Goal: Task Accomplishment & Management: Manage account settings

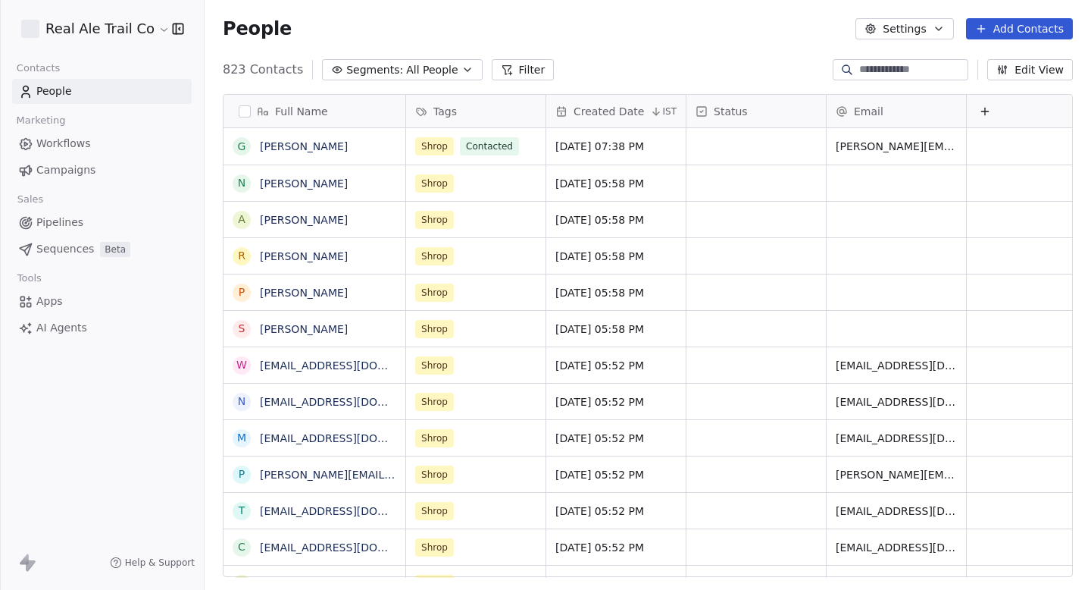
scroll to position [519, 887]
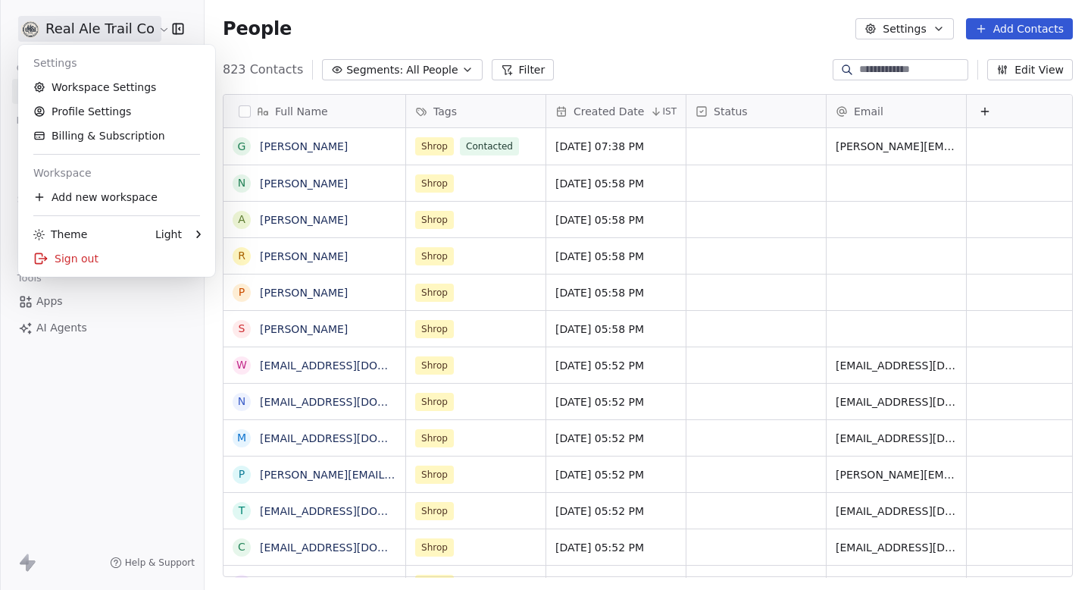
click at [89, 32] on html "Real Ale Trail Co Contacts People Marketing Workflows Campaigns Sales Pipelines…" at bounding box center [545, 295] width 1091 height 590
click at [95, 84] on link "Workspace Settings" at bounding box center [116, 87] width 185 height 24
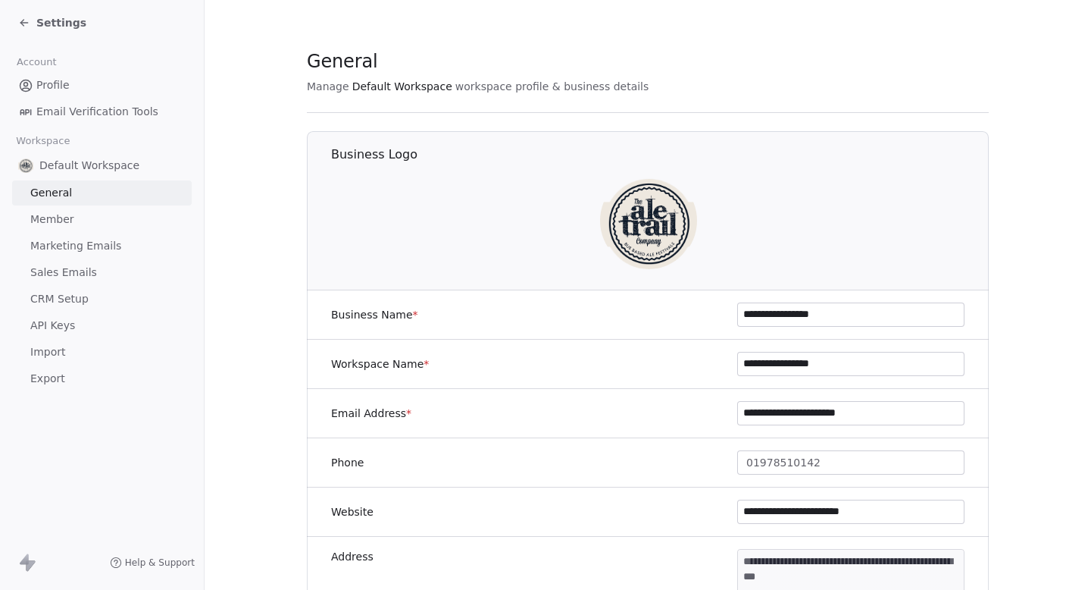
click at [89, 246] on span "Marketing Emails" at bounding box center [75, 246] width 91 height 16
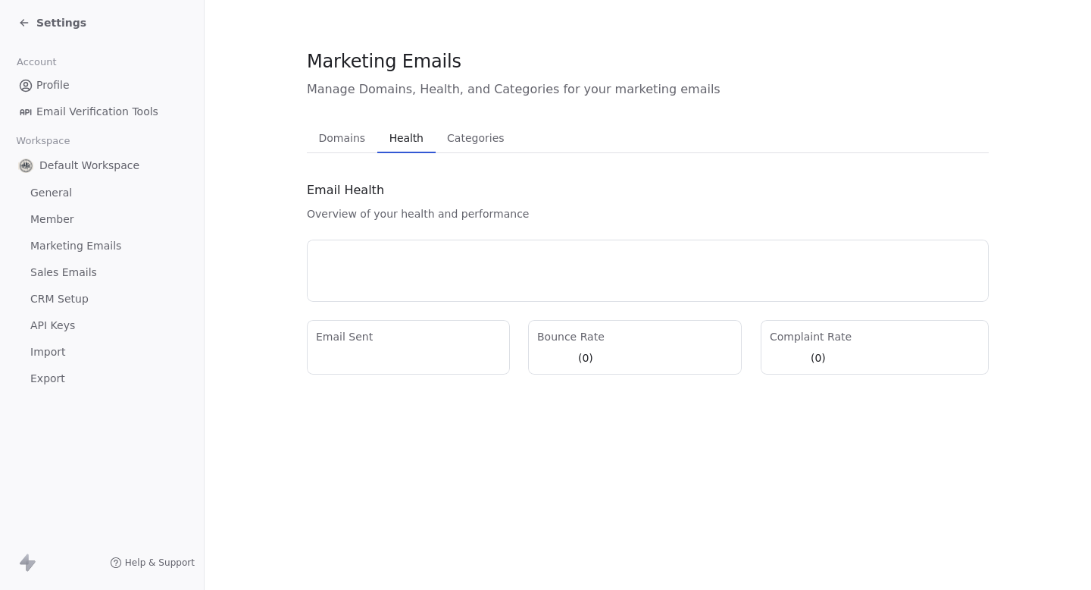
click at [383, 142] on span "Health" at bounding box center [406, 137] width 46 height 21
